Goal: Information Seeking & Learning: Understand process/instructions

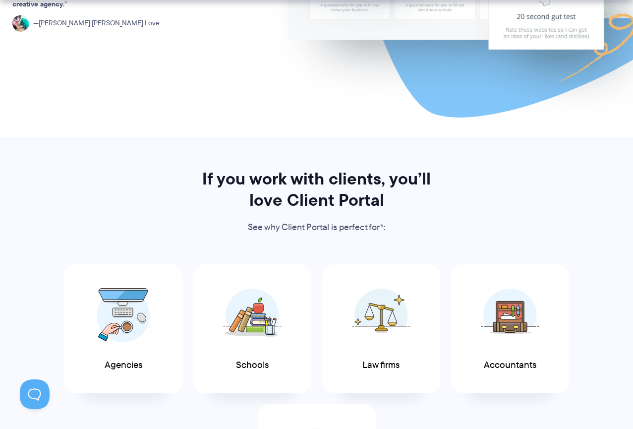
scroll to position [347, 0]
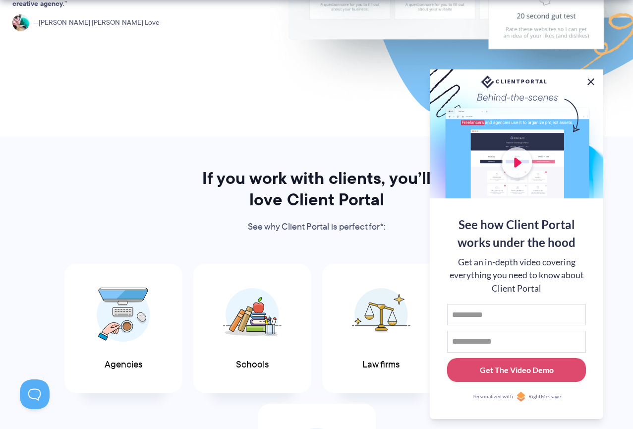
click at [590, 78] on button at bounding box center [591, 82] width 12 height 12
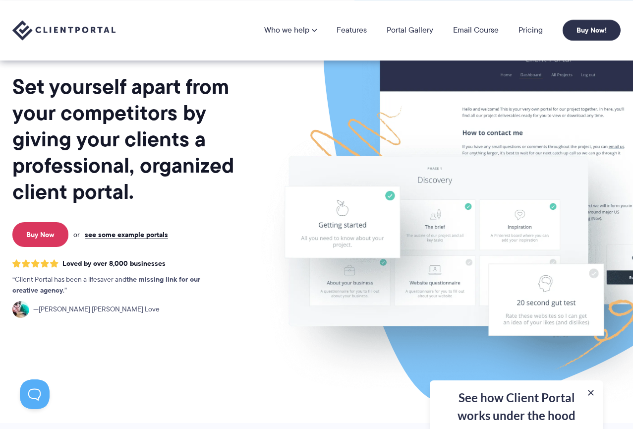
scroll to position [0, 0]
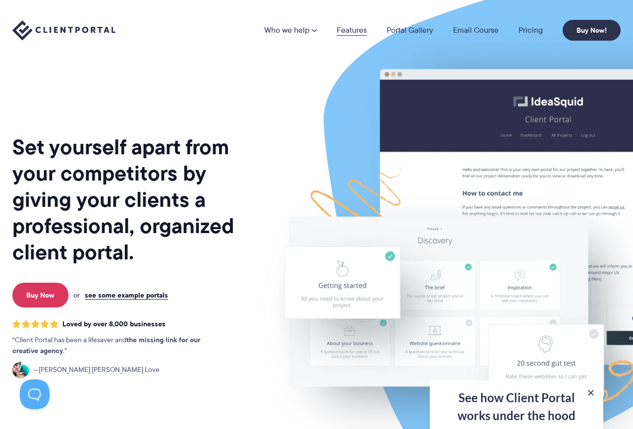
click at [356, 30] on link "Features" at bounding box center [351, 30] width 30 height 8
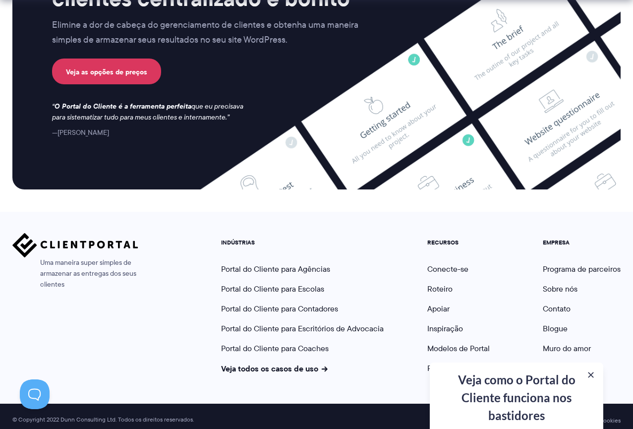
scroll to position [2770, 0]
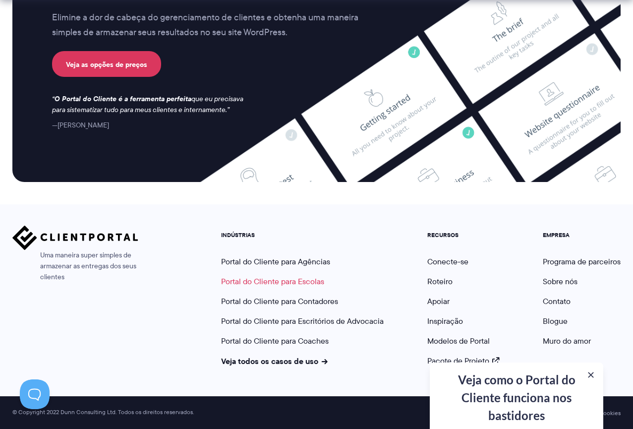
click at [278, 280] on font "Portal do Cliente para Escolas" at bounding box center [272, 281] width 103 height 11
click at [592, 375] on button at bounding box center [591, 375] width 12 height 12
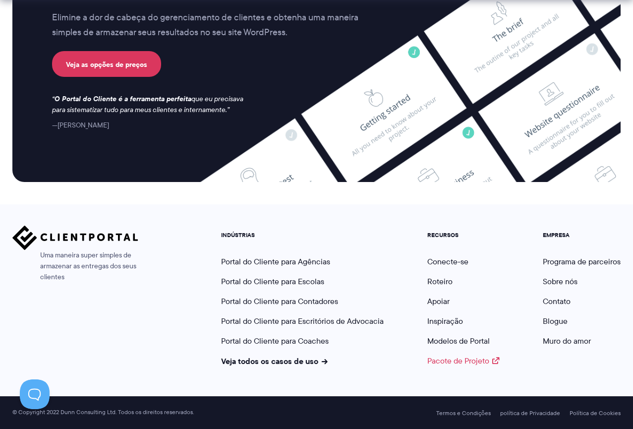
click at [495, 362] on link "Pacote de Projeto" at bounding box center [463, 360] width 72 height 11
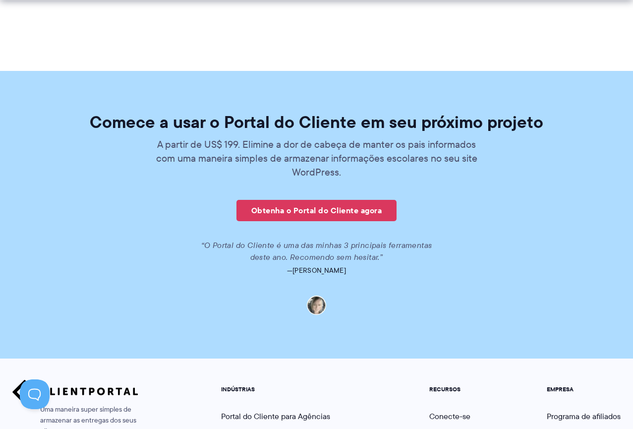
scroll to position [2348, 0]
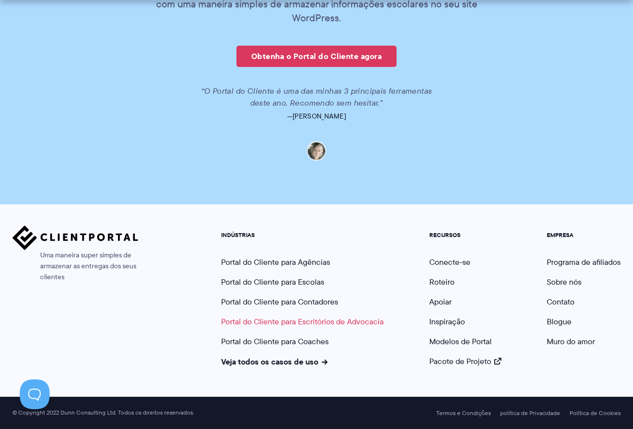
click at [306, 322] on font "Portal do Cliente para Escritórios de Advocacia" at bounding box center [302, 321] width 163 height 11
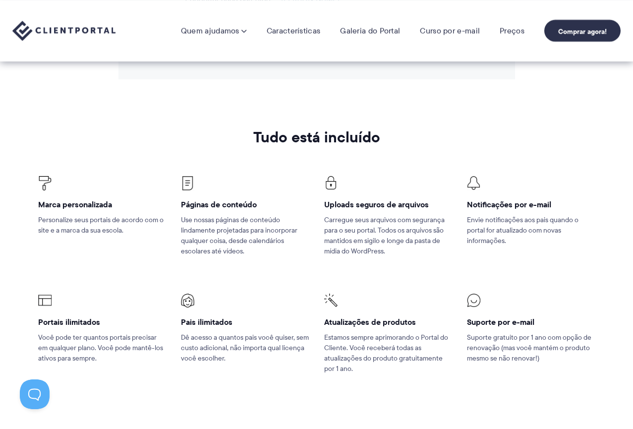
scroll to position [1357, 0]
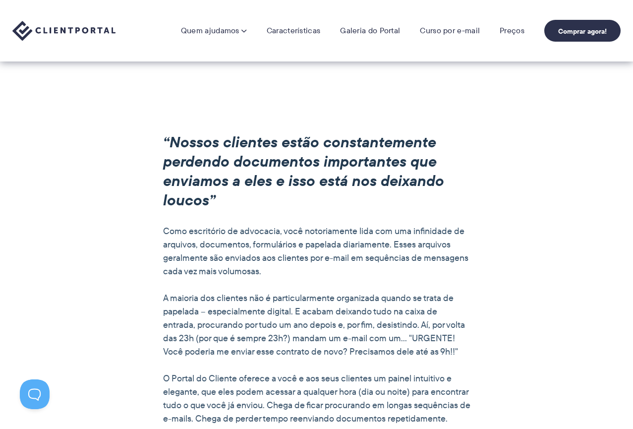
scroll to position [714, 0]
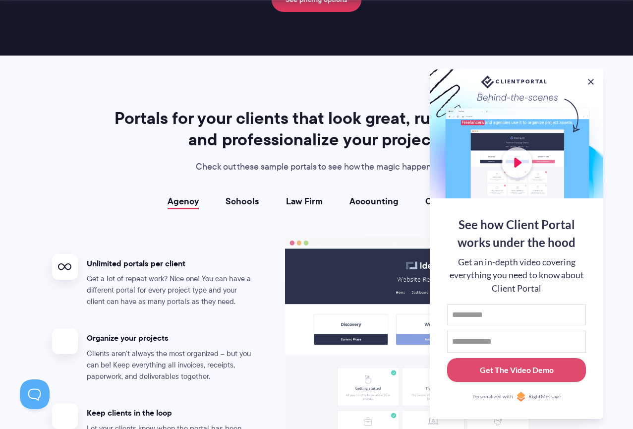
scroll to position [1834, 0]
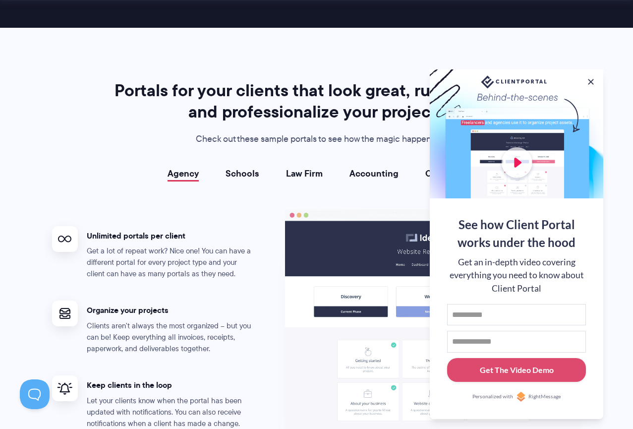
click at [592, 80] on button at bounding box center [591, 82] width 10 height 10
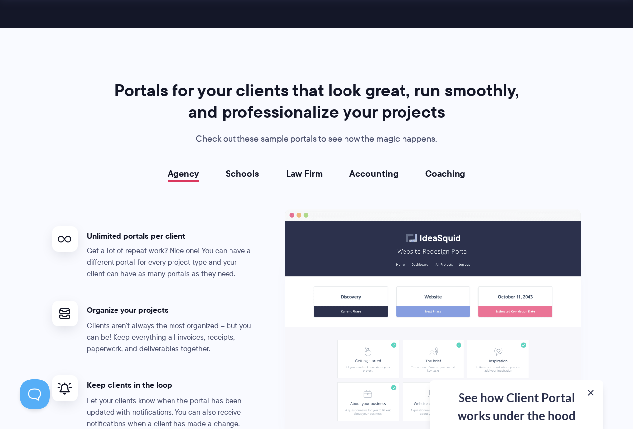
click at [238, 176] on link "Schools" at bounding box center [242, 173] width 34 height 10
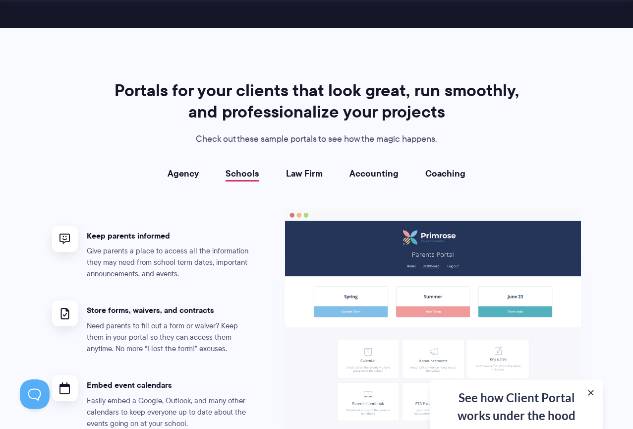
click at [302, 175] on link "Law Firm" at bounding box center [304, 173] width 37 height 10
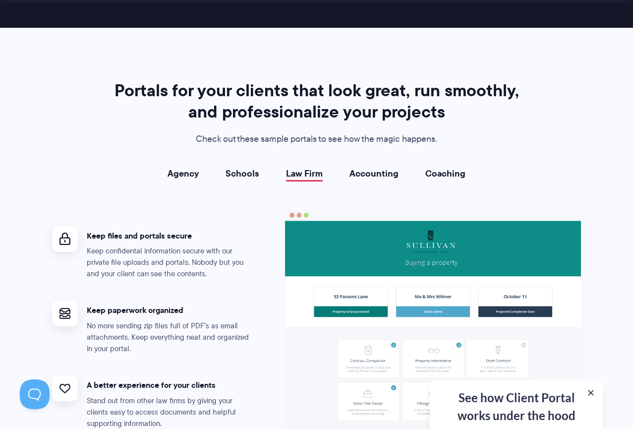
click at [364, 173] on link "Accounting" at bounding box center [373, 173] width 49 height 10
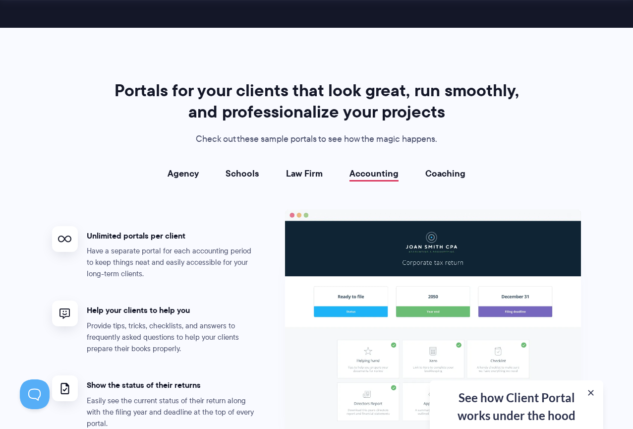
click at [433, 171] on link "Coaching" at bounding box center [445, 173] width 40 height 10
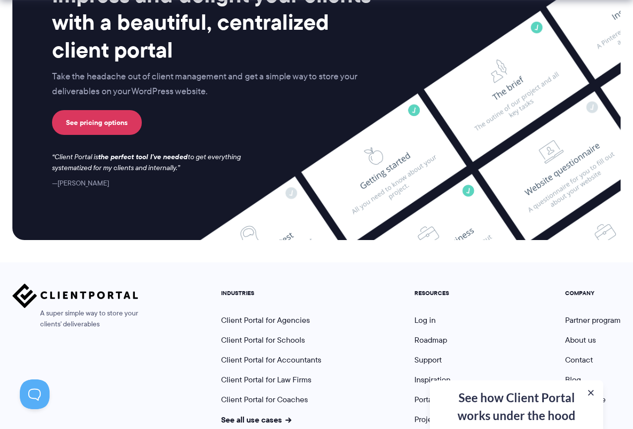
scroll to position [4172, 0]
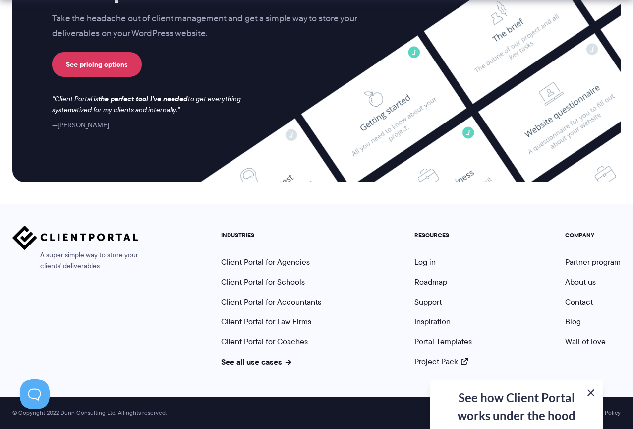
click at [593, 395] on button at bounding box center [591, 393] width 12 height 12
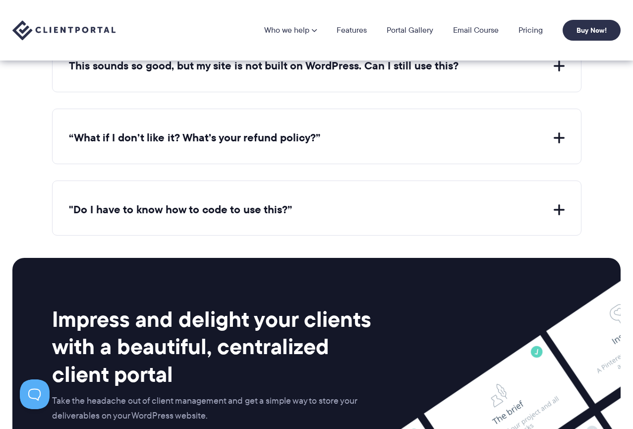
scroll to position [3776, 0]
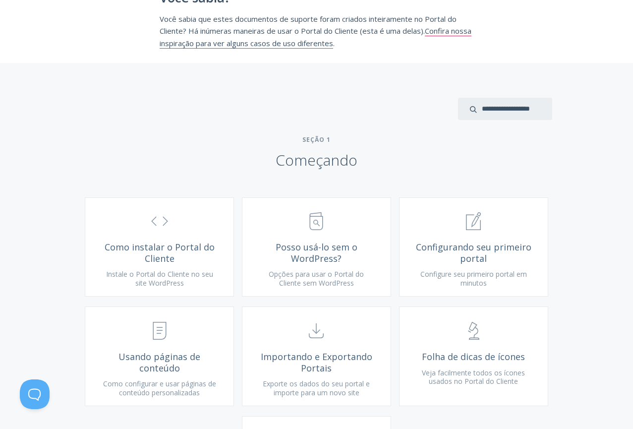
scroll to position [297, 0]
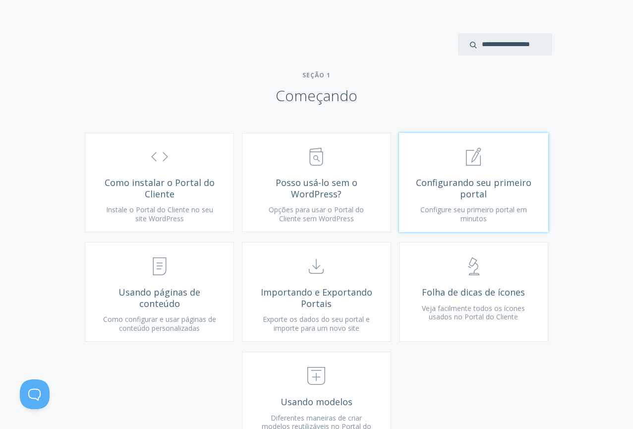
click at [480, 190] on font "Configurando seu primeiro portal" at bounding box center [473, 187] width 115 height 23
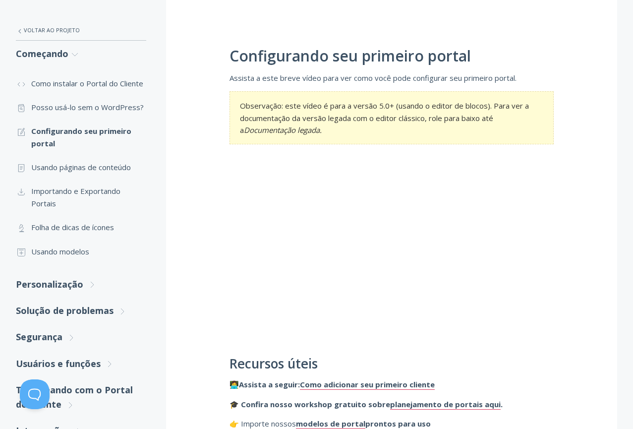
scroll to position [149, 0]
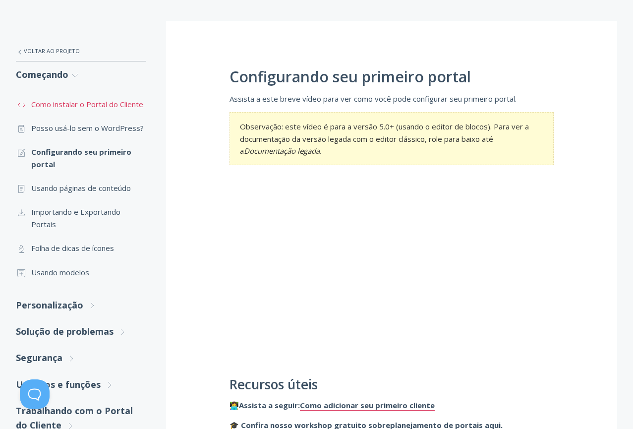
click at [121, 106] on font "Como instalar o Portal do Cliente" at bounding box center [87, 104] width 112 height 10
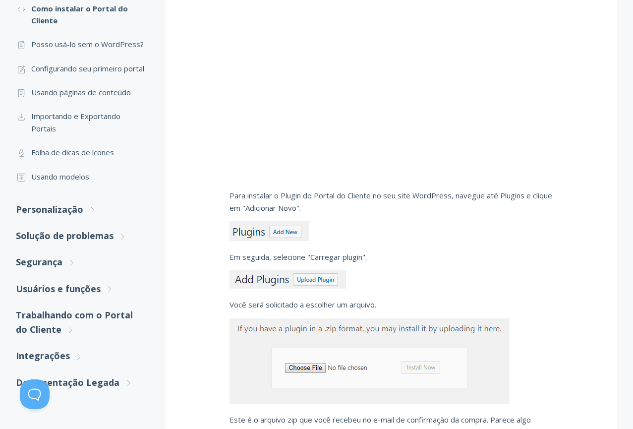
scroll to position [393, 0]
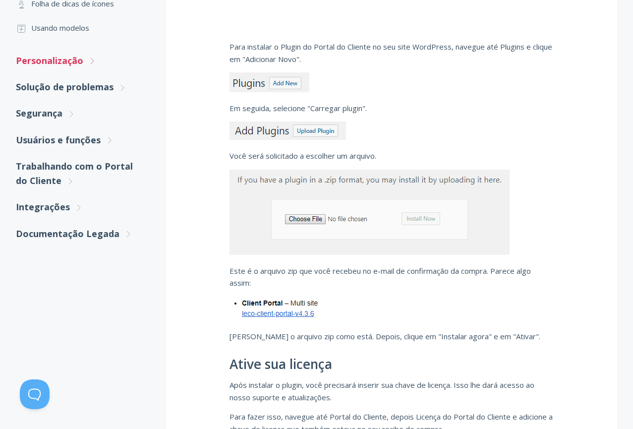
click at [78, 66] on font "Personalização" at bounding box center [49, 61] width 67 height 12
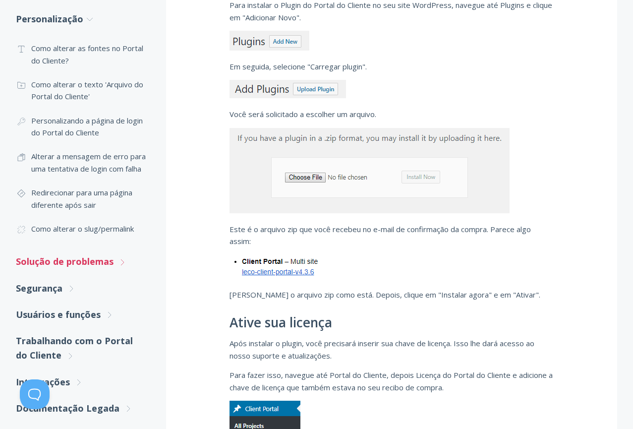
scroll to position [542, 0]
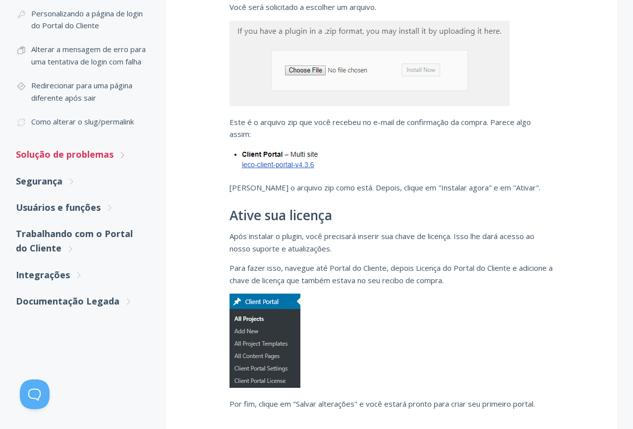
click at [74, 160] on font "Solução de problemas" at bounding box center [65, 154] width 98 height 12
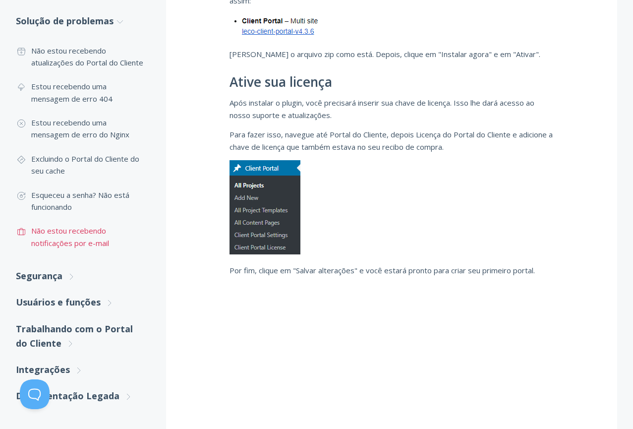
scroll to position [740, 0]
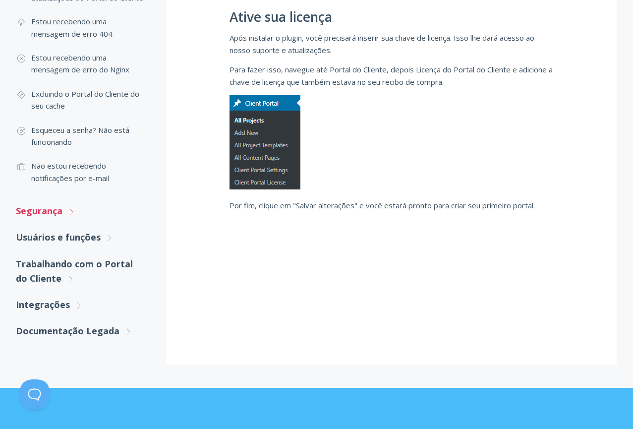
click at [48, 217] on font "Segurança" at bounding box center [39, 211] width 47 height 12
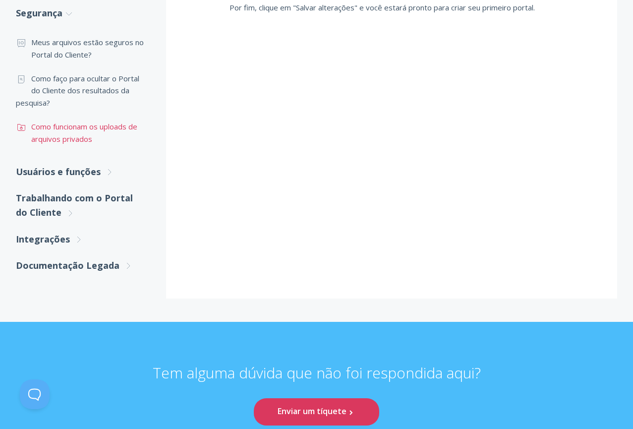
scroll to position [938, 0]
click at [82, 177] on font "Usuários e funções" at bounding box center [58, 171] width 85 height 12
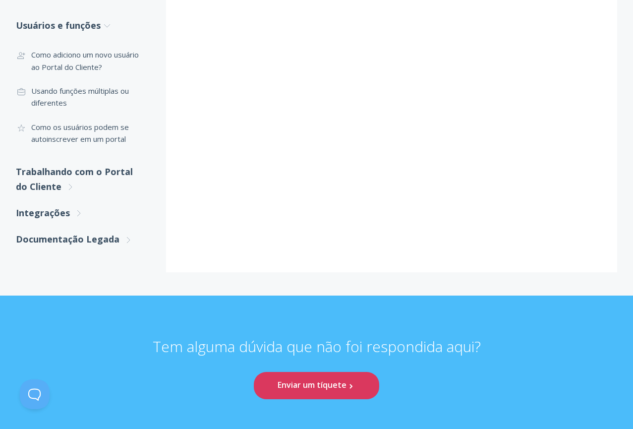
scroll to position [1087, 0]
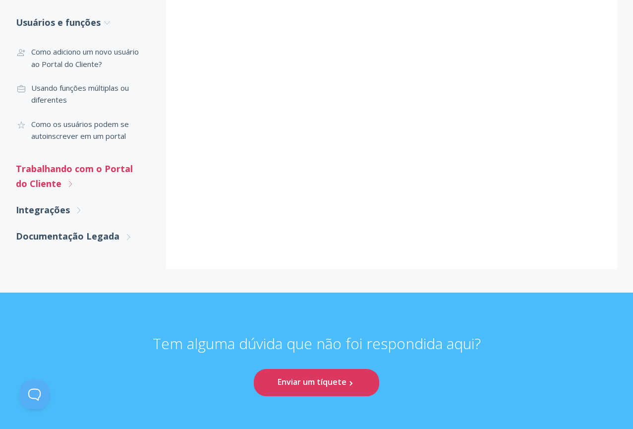
click at [66, 184] on font "Trabalhando com o Portal do Cliente" at bounding box center [74, 176] width 117 height 26
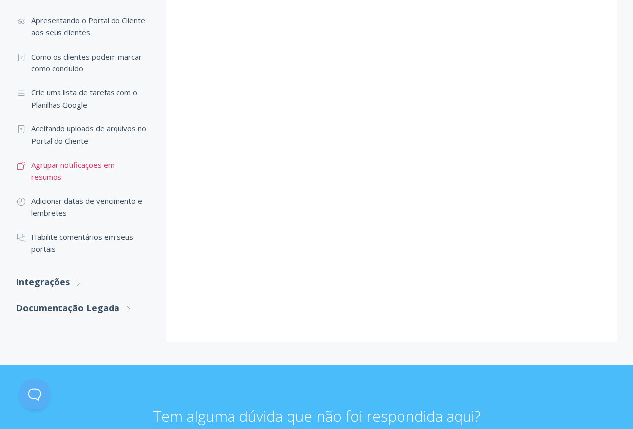
scroll to position [1285, 0]
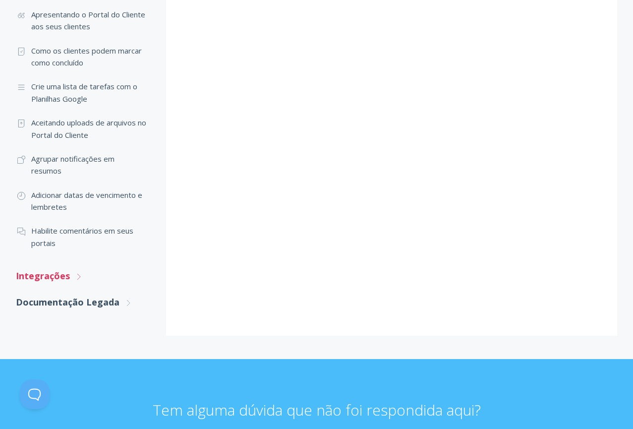
click at [74, 281] on icon ".st0{fill:none;stroke:#000000;stroke-width:2;stroke-miterlimit:10;} Untitled-27" at bounding box center [78, 276] width 9 height 9
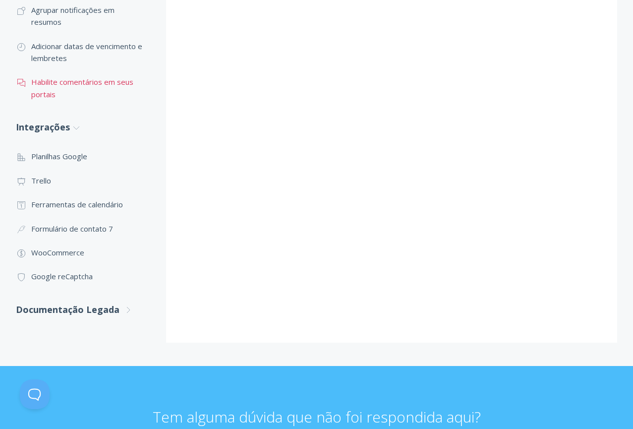
scroll to position [1483, 0]
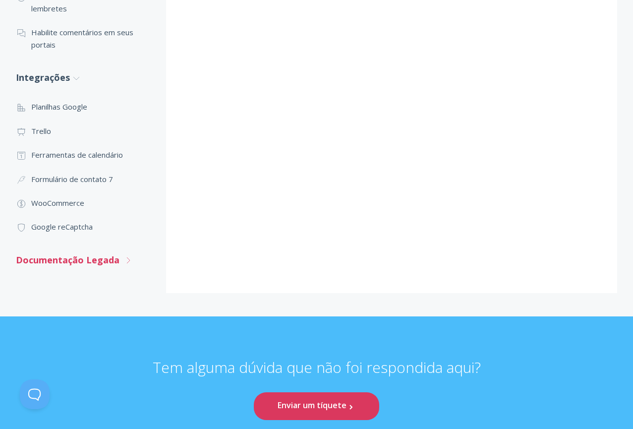
click at [58, 266] on font "Documentação Legada" at bounding box center [68, 260] width 104 height 12
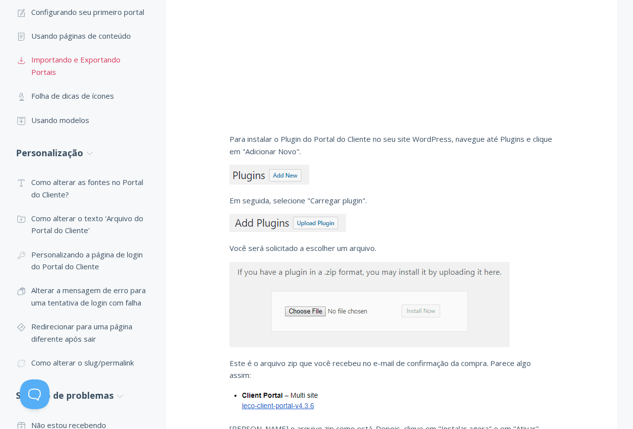
scroll to position [195, 0]
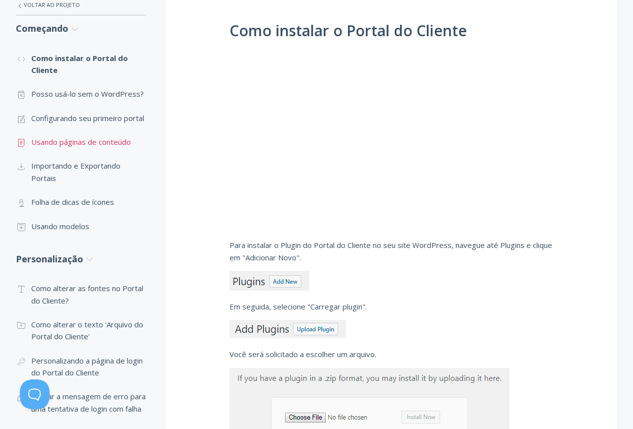
click at [107, 147] on font "Usando páginas de conteúdo" at bounding box center [81, 142] width 100 height 10
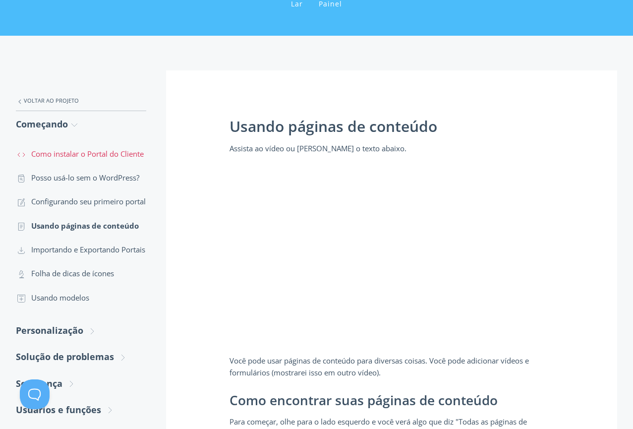
click at [108, 151] on font "Como instalar o Portal do Cliente" at bounding box center [87, 154] width 112 height 10
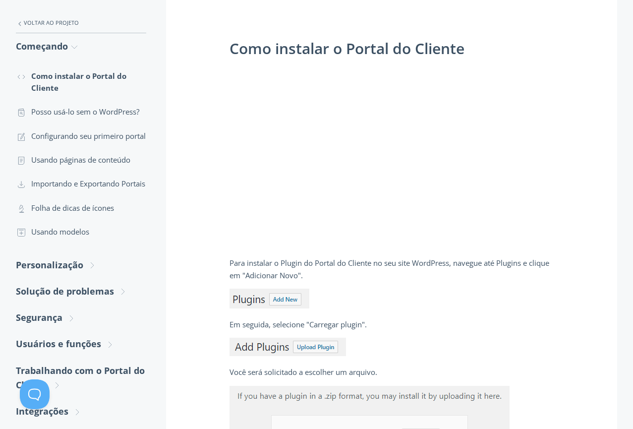
scroll to position [198, 0]
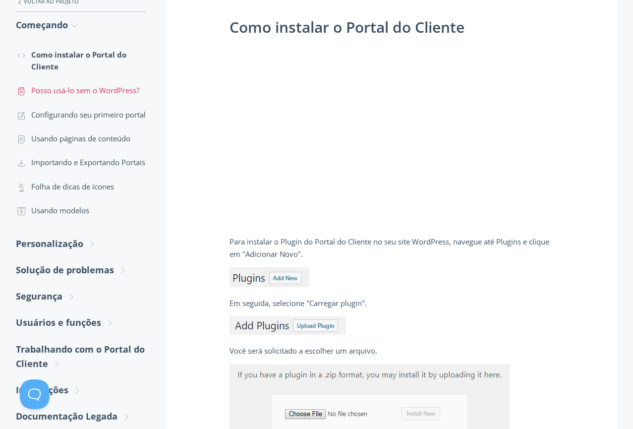
click at [123, 90] on font "Posso usá-lo sem o WordPress?" at bounding box center [85, 90] width 108 height 10
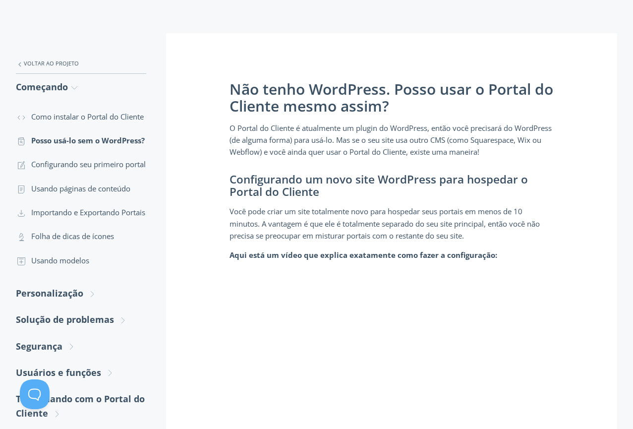
scroll to position [198, 0]
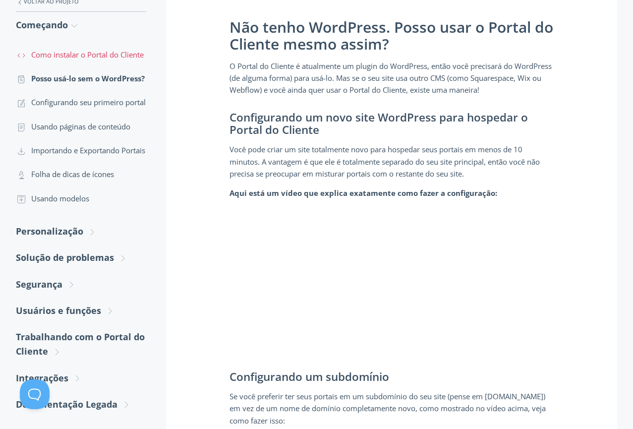
click at [93, 53] on font "Como instalar o Portal do Cliente" at bounding box center [87, 55] width 112 height 10
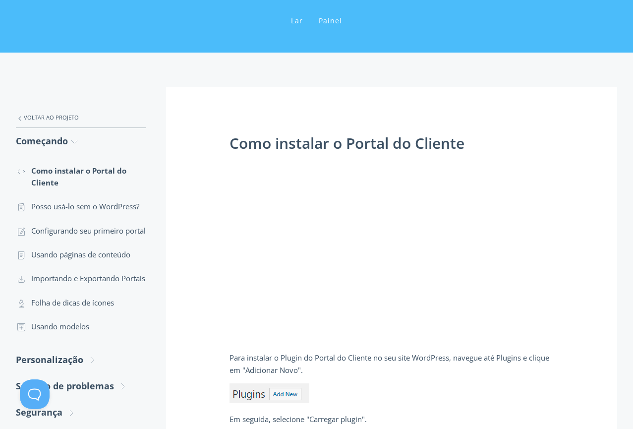
scroll to position [149, 0]
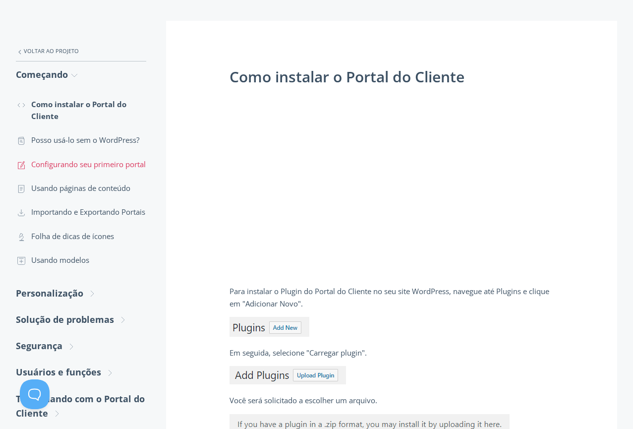
click at [113, 165] on font "Configurando seu primeiro portal" at bounding box center [88, 164] width 114 height 10
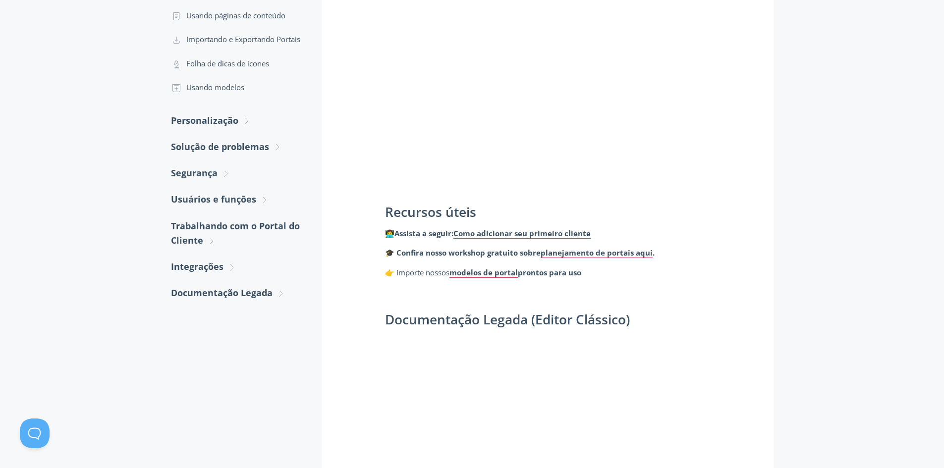
scroll to position [248, 0]
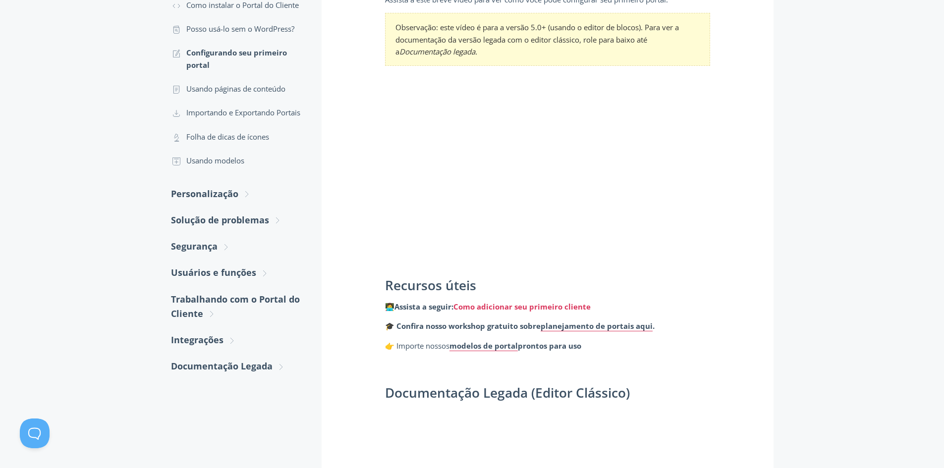
click at [498, 308] on font "Como adicionar seu primeiro cliente" at bounding box center [521, 307] width 137 height 10
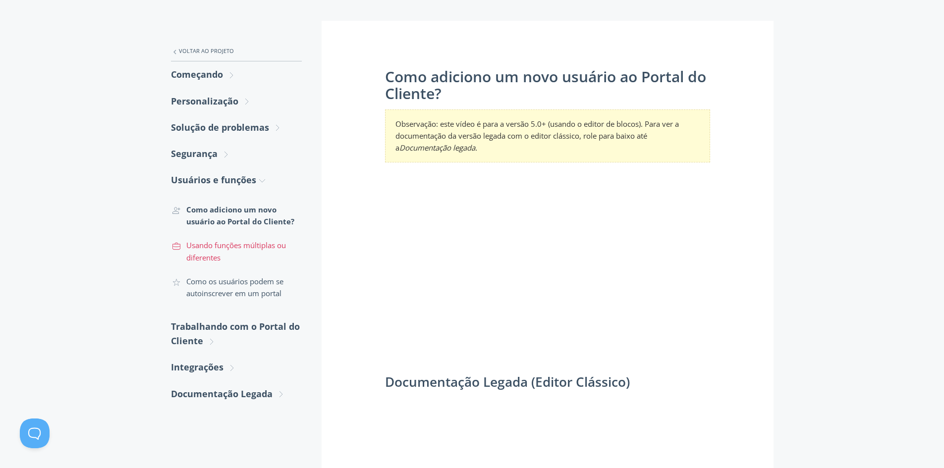
click at [255, 246] on font "Usando funções múltiplas ou diferentes" at bounding box center [236, 251] width 100 height 22
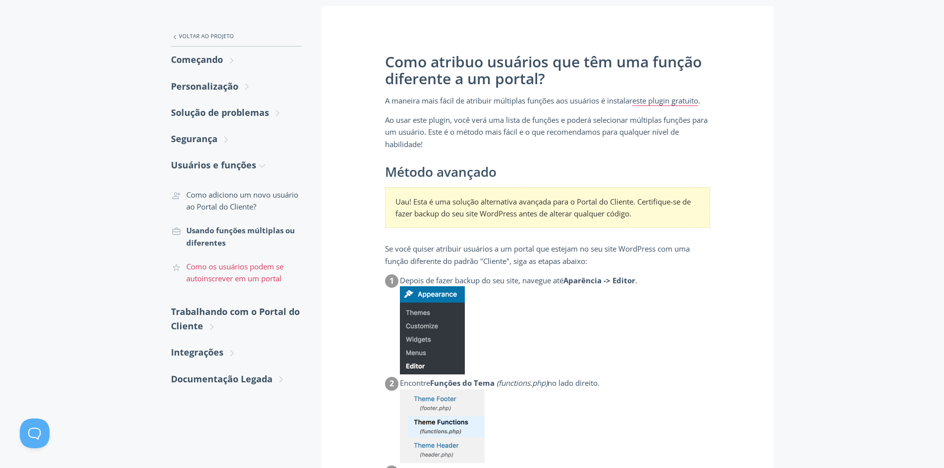
scroll to position [224, 0]
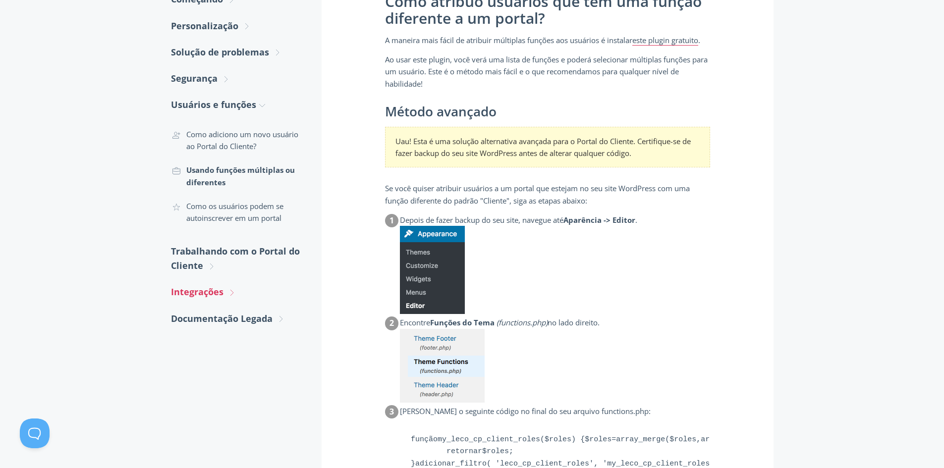
click at [223, 291] on font "Integrações" at bounding box center [197, 292] width 53 height 12
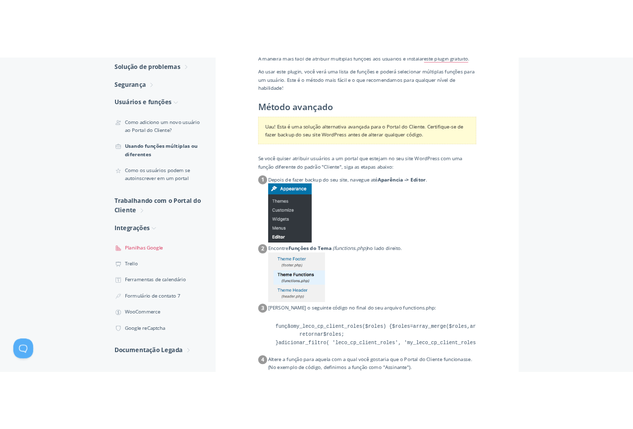
scroll to position [323, 0]
